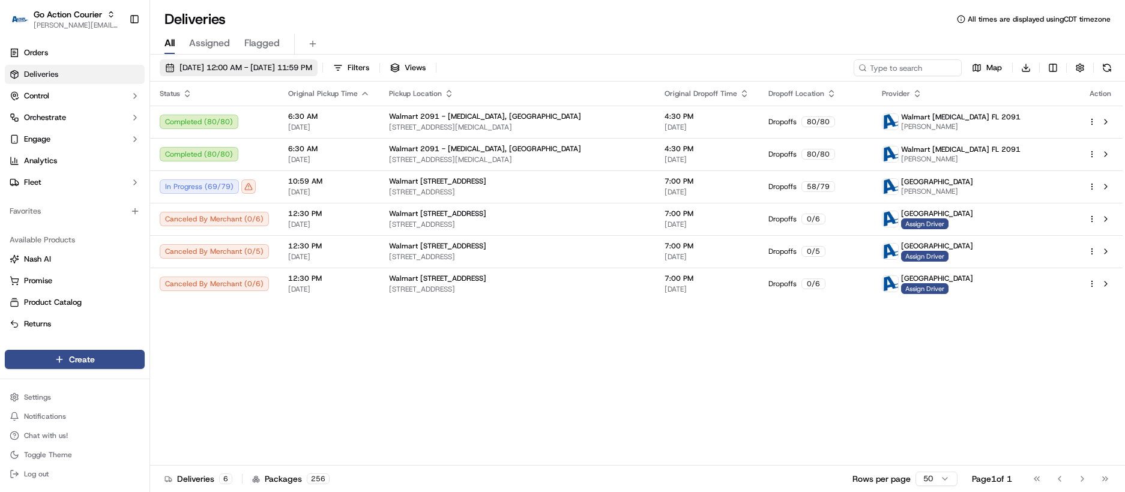
click at [312, 64] on span "[DATE] 12:00 AM - [DATE] 11:59 PM" at bounding box center [245, 67] width 133 height 11
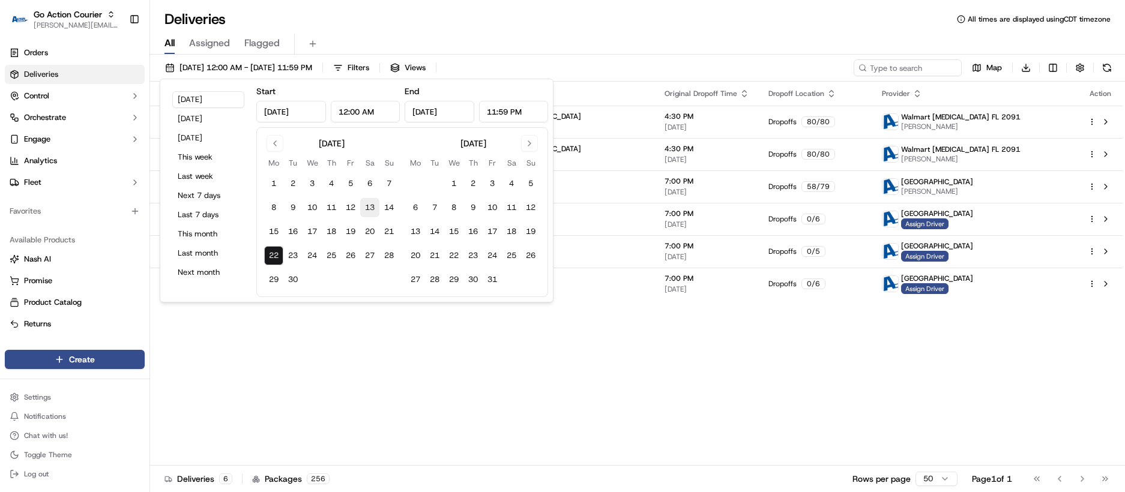
click at [373, 207] on button "13" at bounding box center [369, 207] width 19 height 19
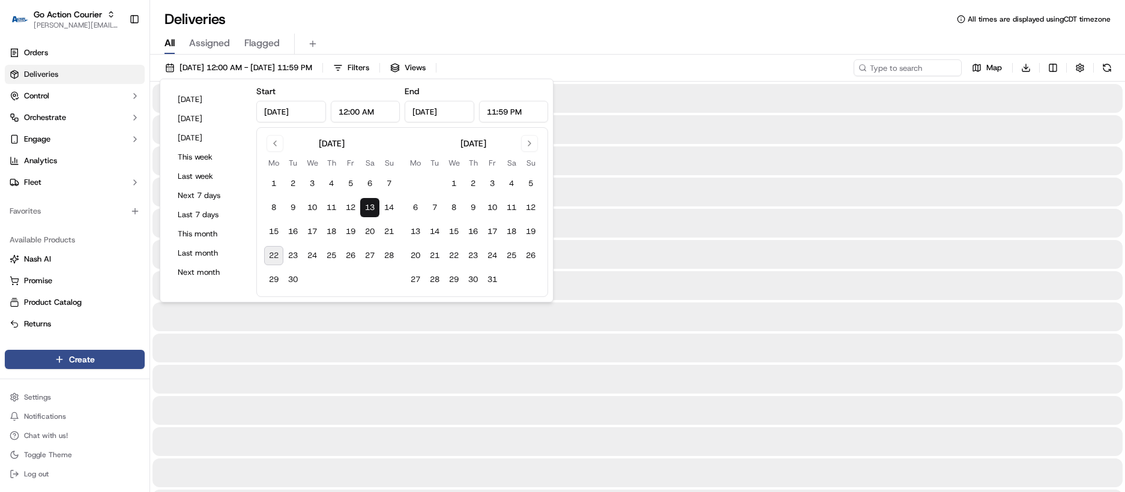
type input "[DATE]"
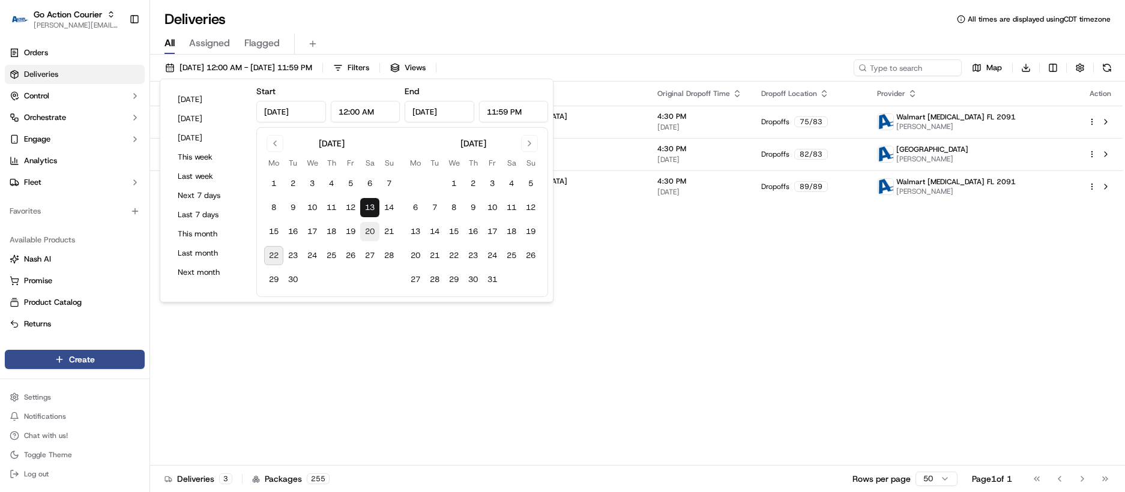
click at [370, 229] on button "20" at bounding box center [369, 231] width 19 height 19
type input "[DATE]"
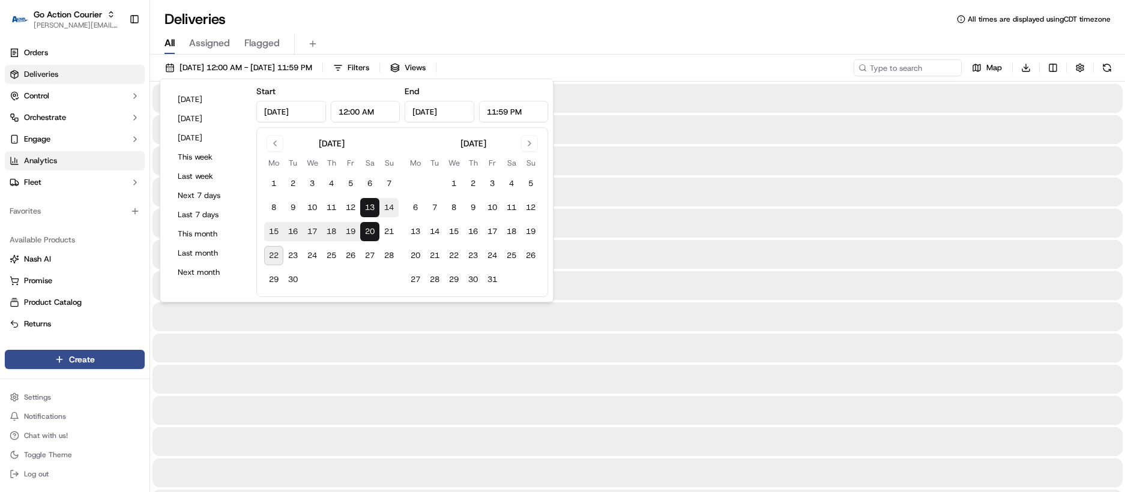
click at [70, 162] on link "Analytics" at bounding box center [75, 160] width 140 height 19
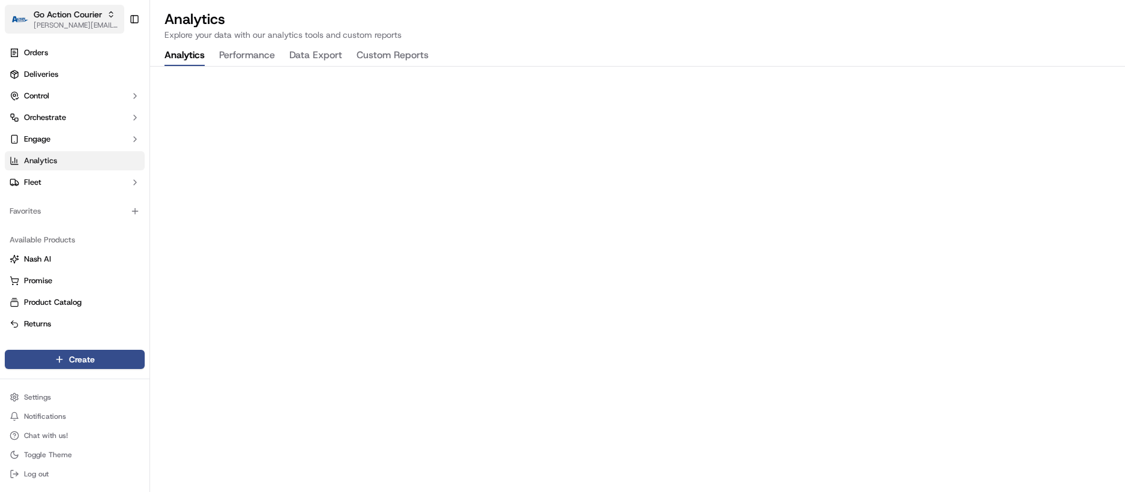
click at [110, 15] on icon "button" at bounding box center [111, 14] width 8 height 8
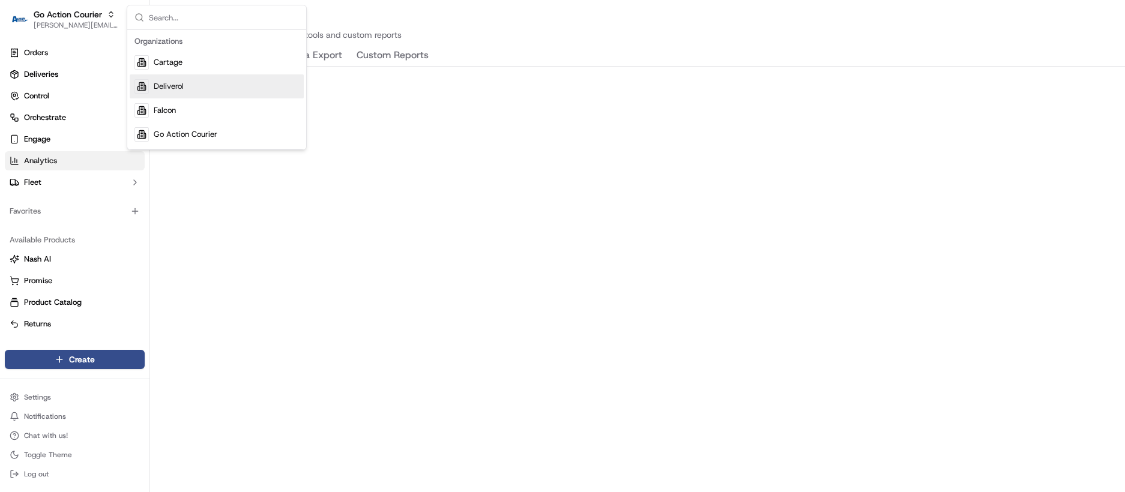
click at [155, 85] on span "Deliverol" at bounding box center [169, 86] width 30 height 11
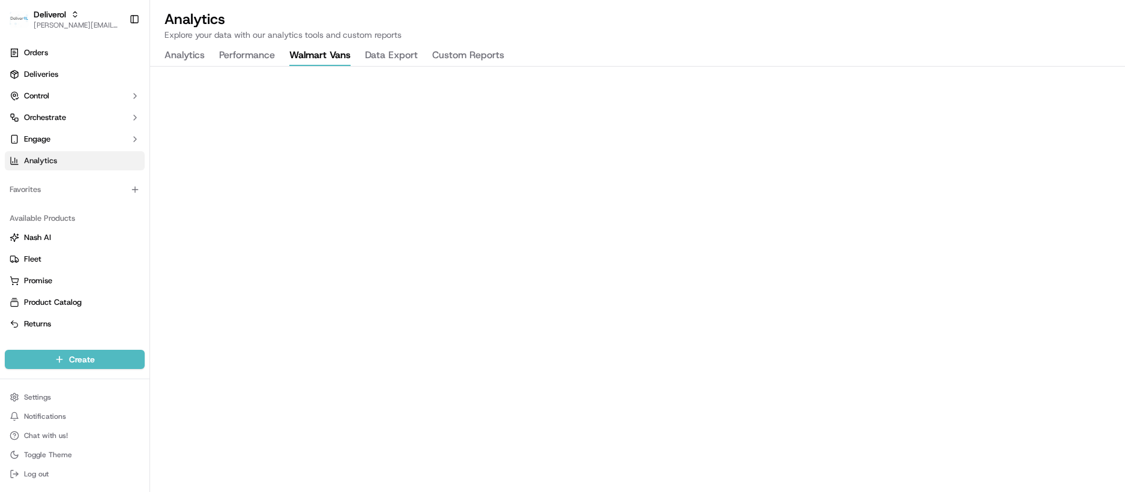
click at [333, 58] on button "Walmart Vans" at bounding box center [319, 56] width 61 height 20
click at [46, 74] on span "Deliveries" at bounding box center [41, 74] width 34 height 11
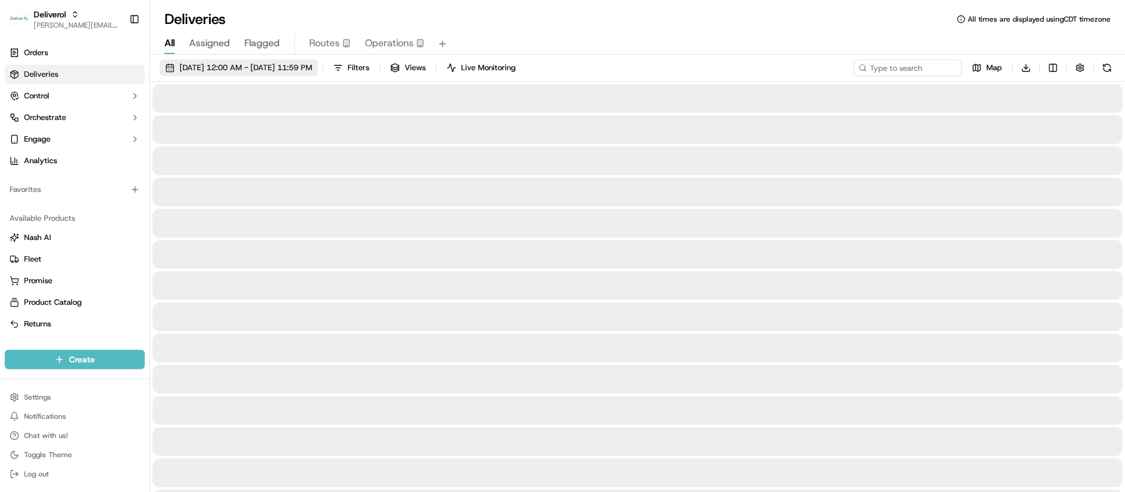
click at [312, 68] on span "[DATE] 12:00 AM - [DATE] 11:59 PM" at bounding box center [245, 67] width 133 height 11
click at [233, 67] on span "[DATE] 12:00 AM - [DATE] 11:59 PM" at bounding box center [245, 67] width 133 height 11
click at [188, 69] on span "[DATE] 12:00 AM - [DATE] 11:59 PM" at bounding box center [245, 67] width 133 height 11
click at [312, 69] on span "[DATE] 12:00 AM - [DATE] 11:59 PM" at bounding box center [245, 67] width 133 height 11
click at [312, 70] on span "[DATE] 12:00 AM - [DATE] 11:59 PM" at bounding box center [245, 67] width 133 height 11
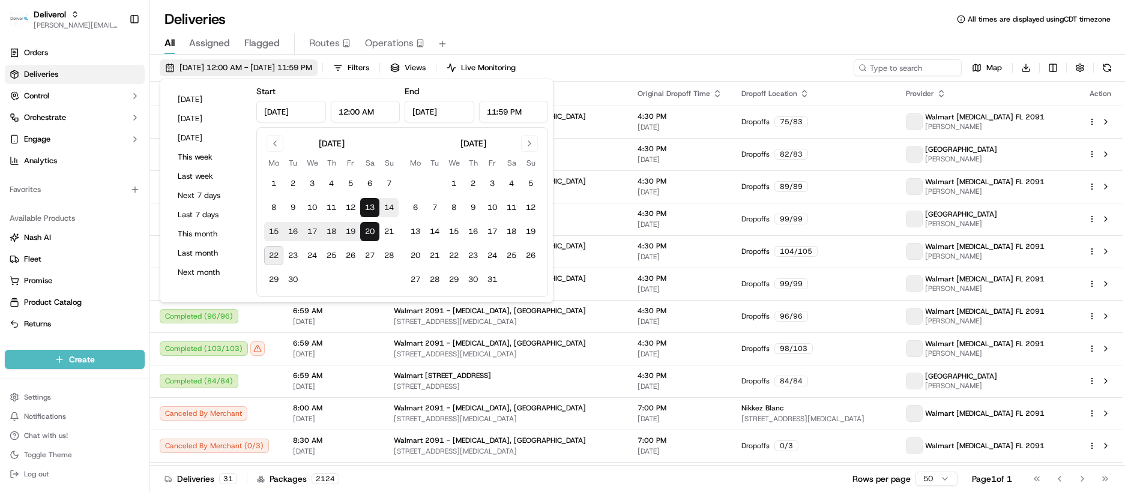
type input "[DATE]"
type input "12:00 AM"
type input "[DATE]"
type input "11:59 PM"
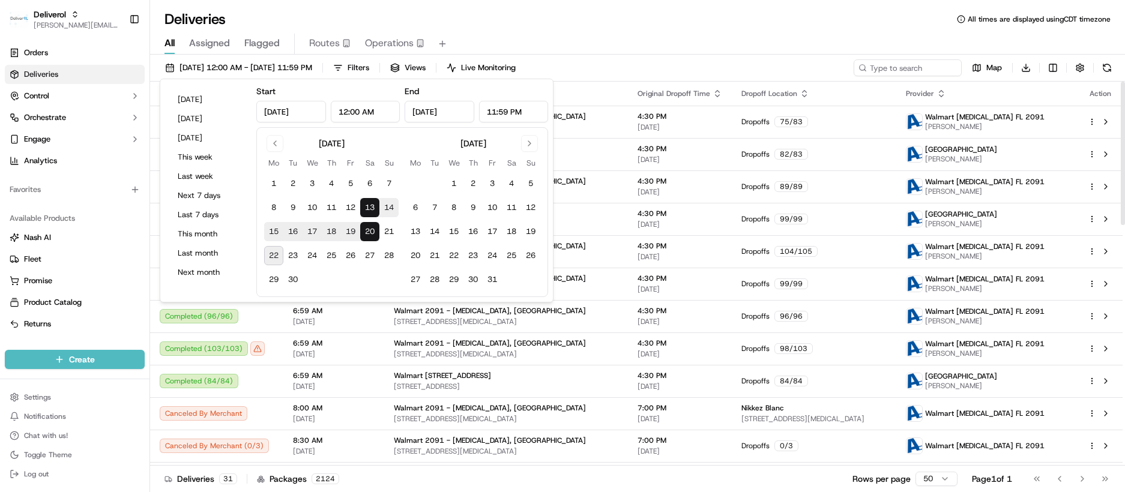
click at [823, 42] on div "All Assigned Flagged Routes Operations" at bounding box center [637, 44] width 975 height 21
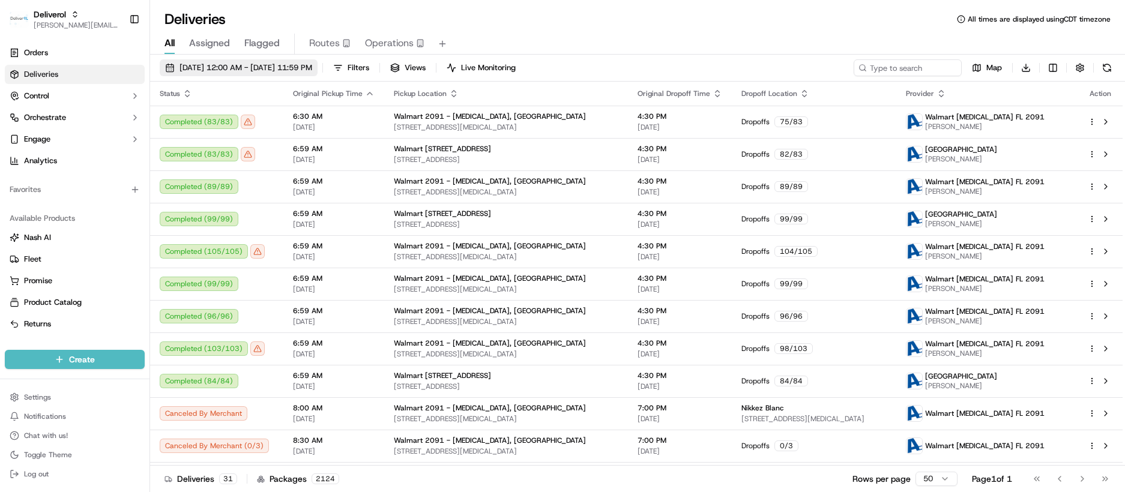
click at [318, 70] on button "[DATE] 12:00 AM - [DATE] 11:59 PM" at bounding box center [239, 67] width 158 height 17
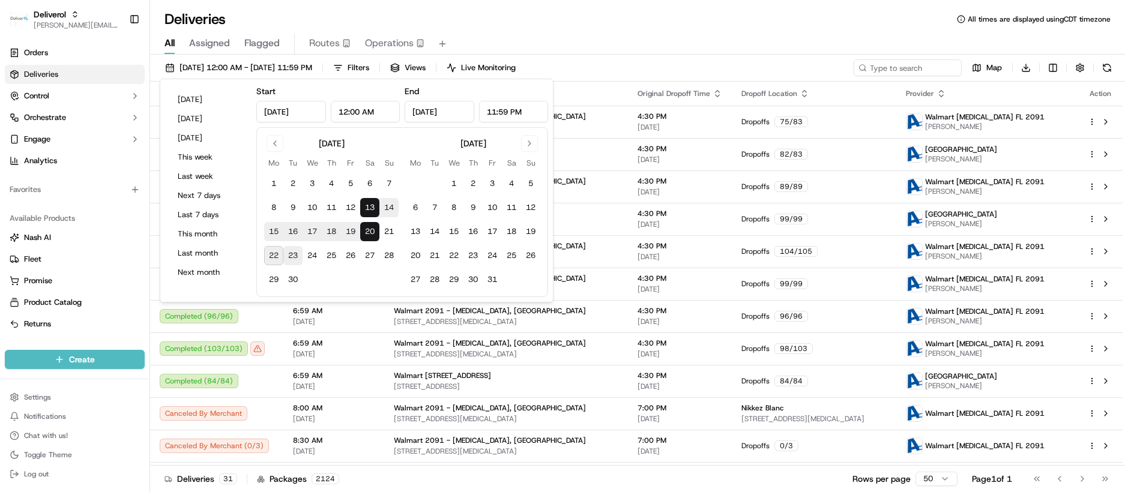
click at [294, 254] on button "23" at bounding box center [292, 255] width 19 height 19
type input "[DATE]"
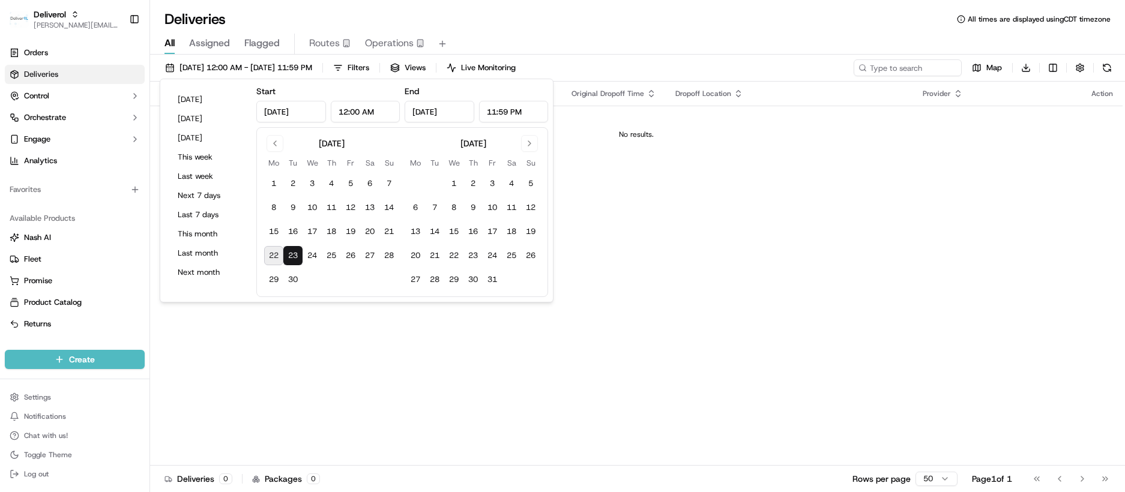
click at [272, 254] on button "22" at bounding box center [273, 255] width 19 height 19
type input "[DATE]"
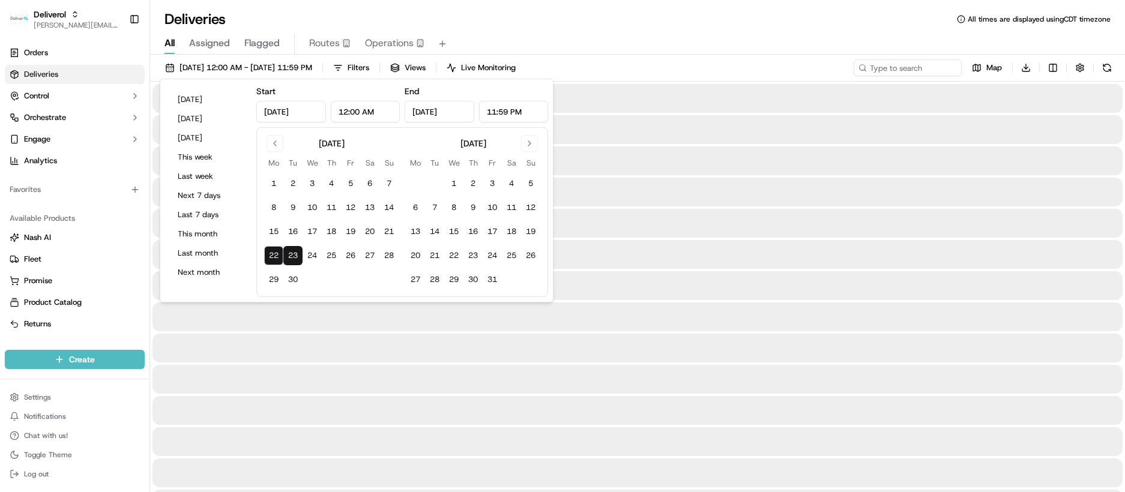
click at [272, 254] on button "22" at bounding box center [273, 255] width 19 height 19
type input "[DATE]"
click at [628, 200] on div at bounding box center [637, 192] width 970 height 29
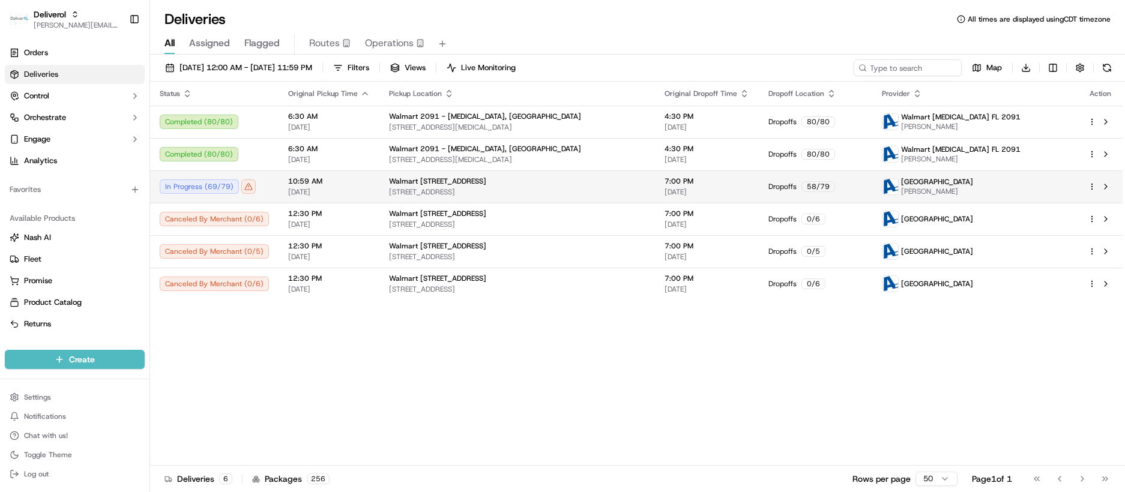
click at [1090, 185] on html "Deliverol [PERSON_NAME][EMAIL_ADDRESS][PERSON_NAME][DOMAIN_NAME] Toggle Sidebar…" at bounding box center [562, 246] width 1125 height 492
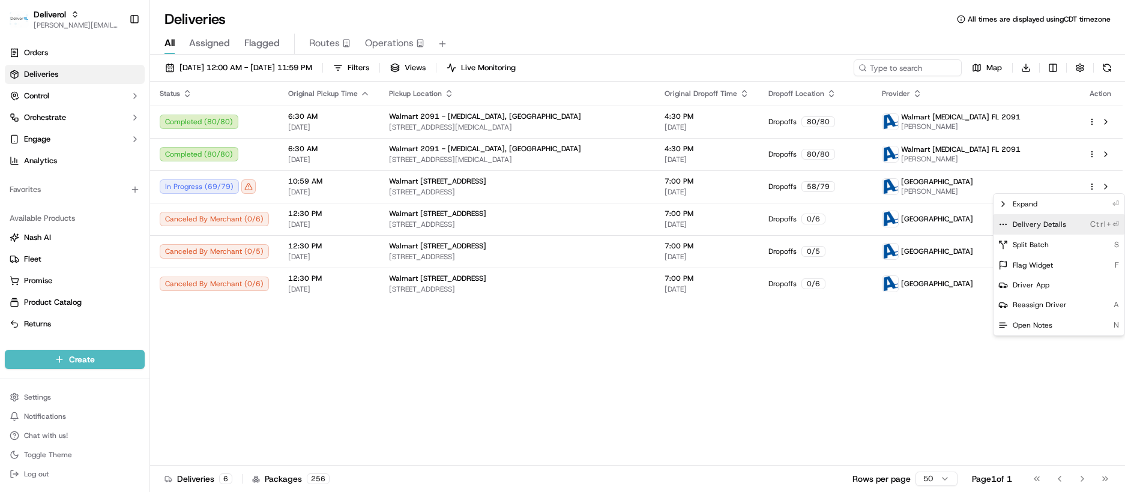
click at [1029, 224] on span "Delivery Details" at bounding box center [1039, 225] width 53 height 10
click at [297, 344] on html "Deliverol [PERSON_NAME][EMAIL_ADDRESS][PERSON_NAME][DOMAIN_NAME] Toggle Sidebar…" at bounding box center [562, 246] width 1125 height 492
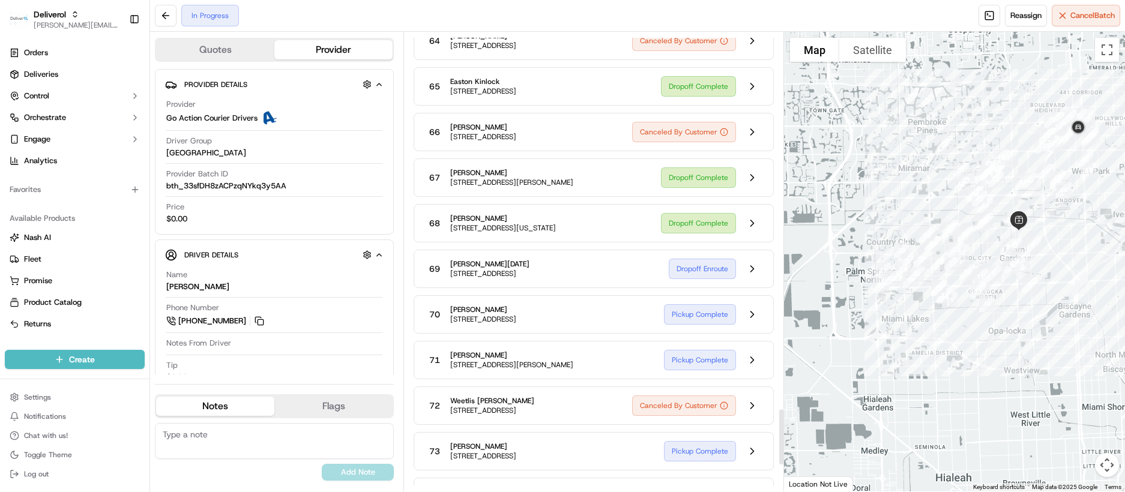
scroll to position [3061, 0]
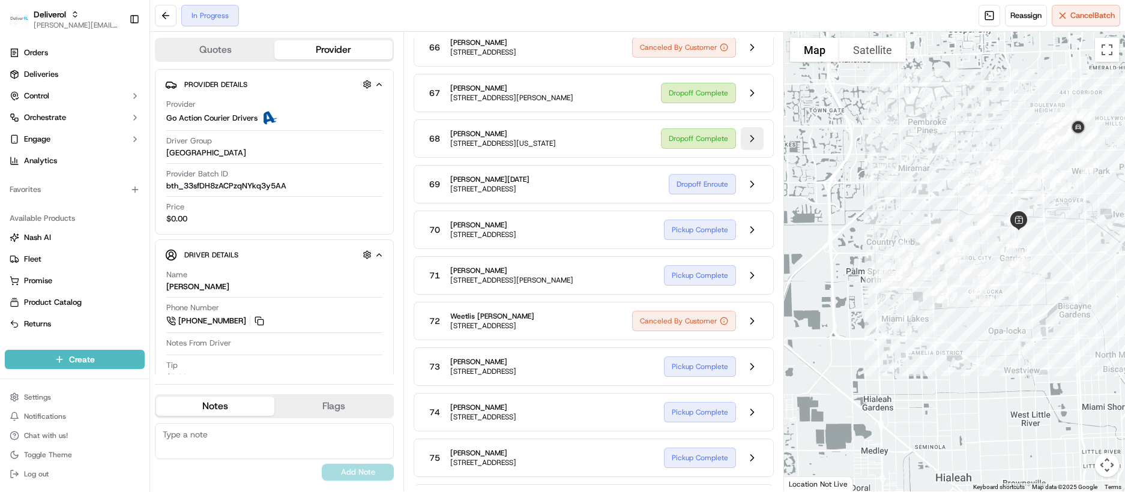
click at [754, 150] on button at bounding box center [752, 138] width 23 height 23
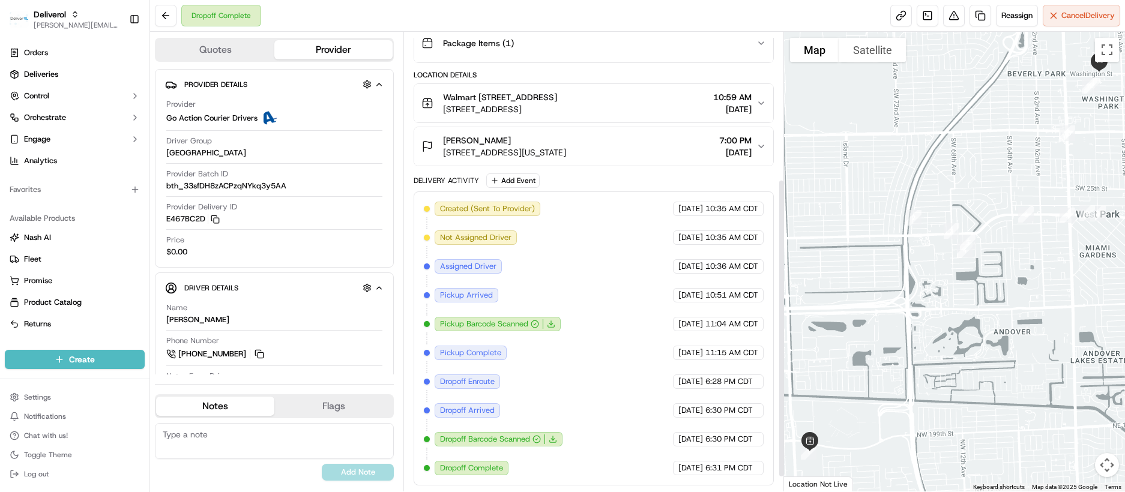
scroll to position [248, 0]
click at [165, 15] on button at bounding box center [166, 16] width 22 height 22
